Goal: Information Seeking & Learning: Learn about a topic

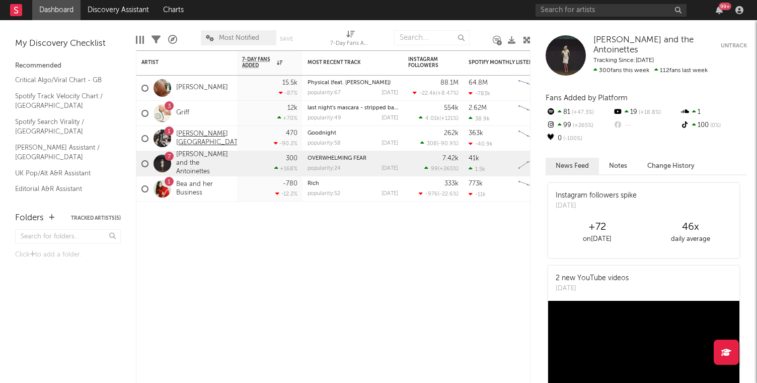
click at [198, 139] on link "Florence Road" at bounding box center [210, 138] width 68 height 17
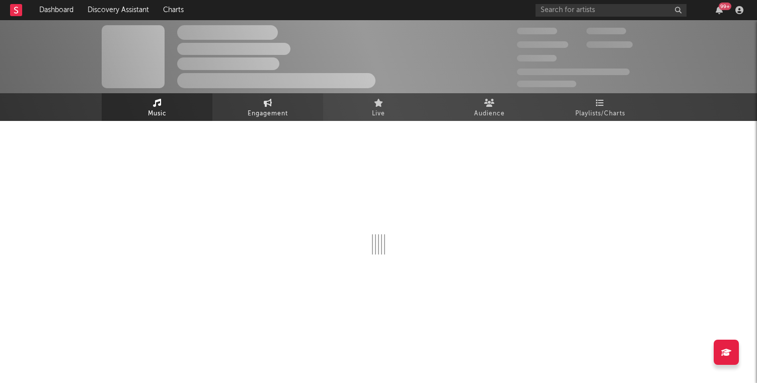
click at [254, 110] on span "Engagement" at bounding box center [268, 114] width 40 height 12
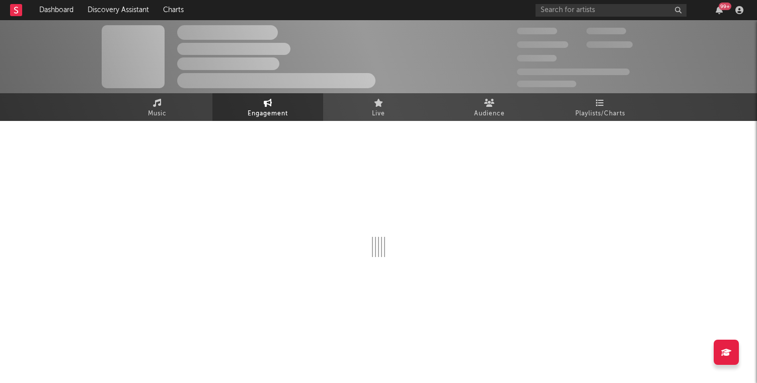
select select "1w"
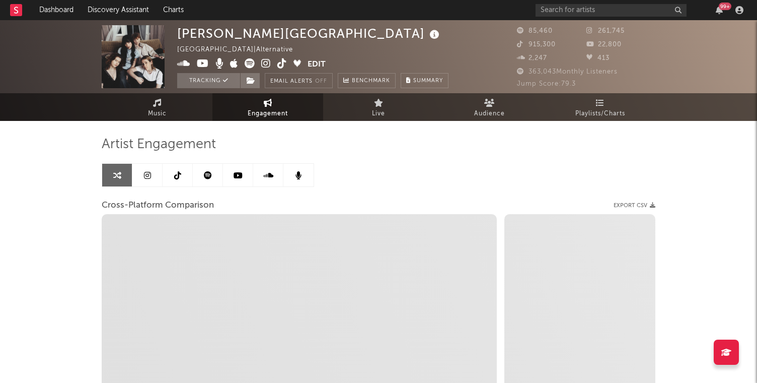
click at [234, 173] on icon at bounding box center [238, 175] width 9 height 8
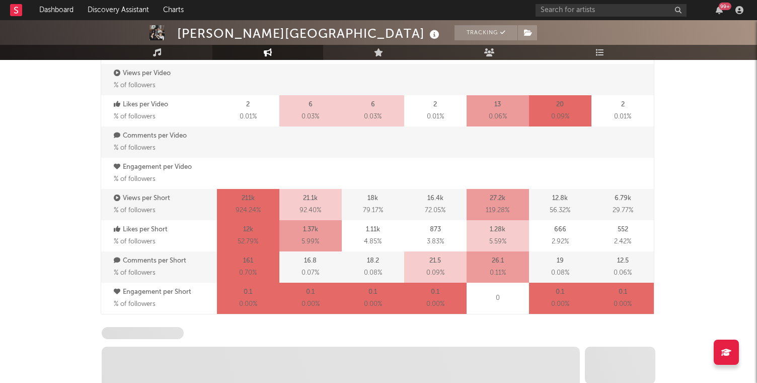
select select "6m"
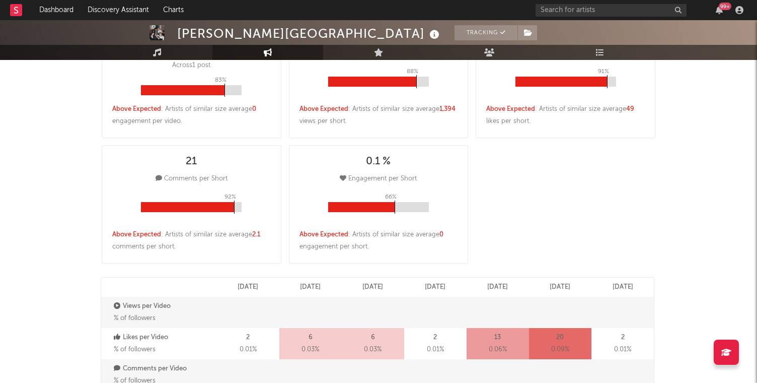
scroll to position [18, 0]
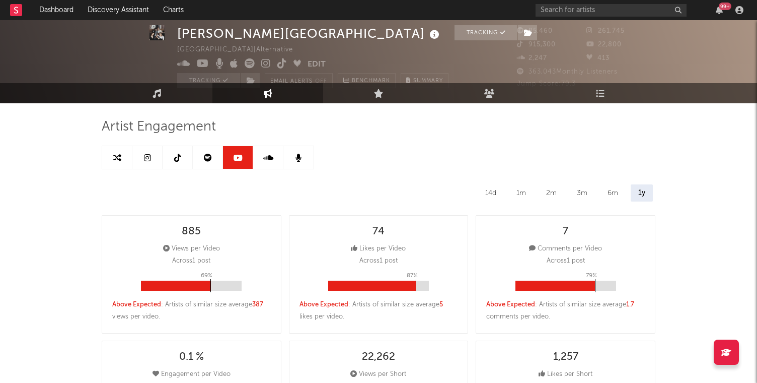
click at [202, 161] on link at bounding box center [208, 157] width 30 height 23
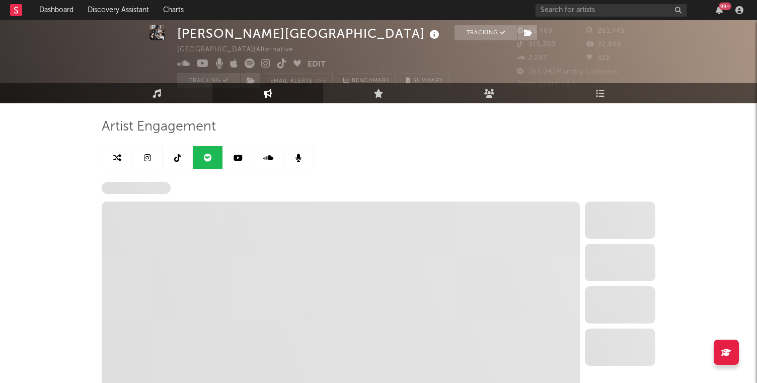
select select "6m"
select select "1w"
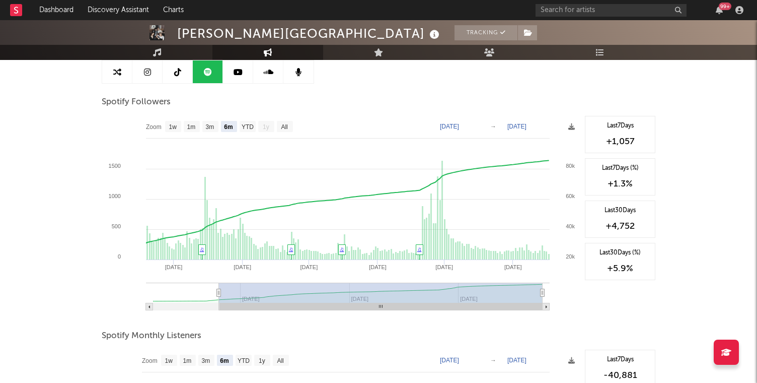
scroll to position [110, 0]
